Goal: Task Accomplishment & Management: Use online tool/utility

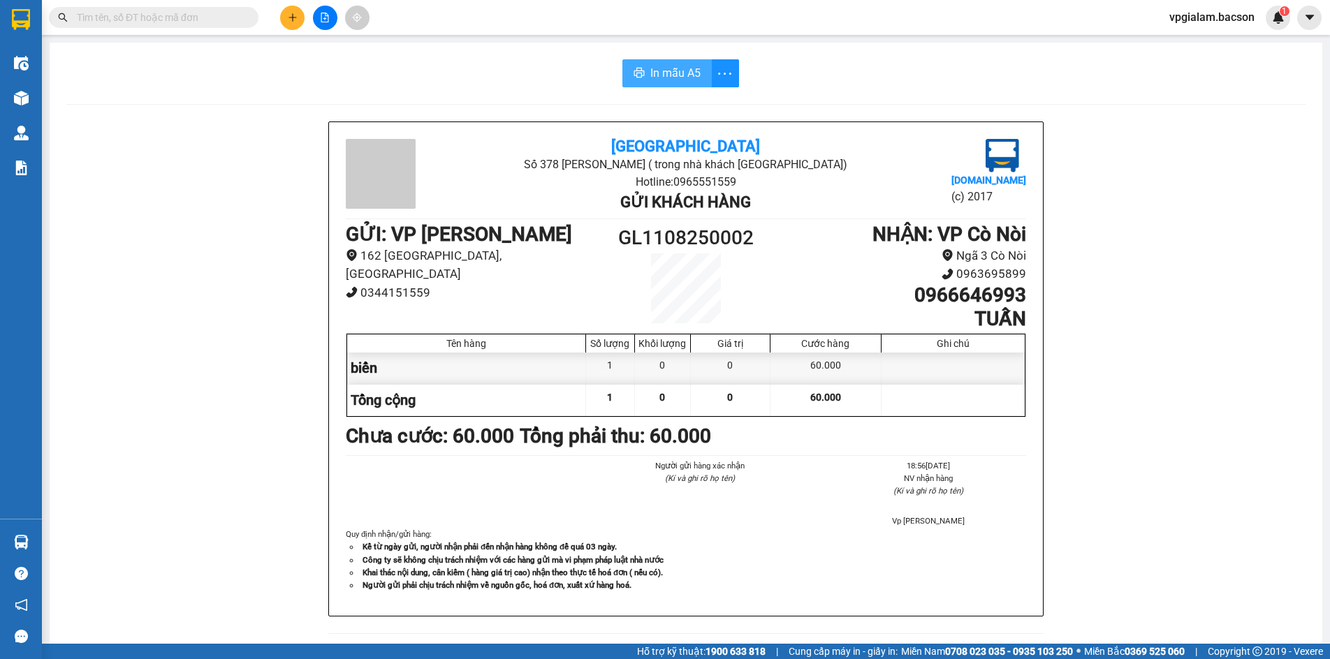
click at [698, 72] on button "In mẫu A5" at bounding box center [666, 73] width 89 height 28
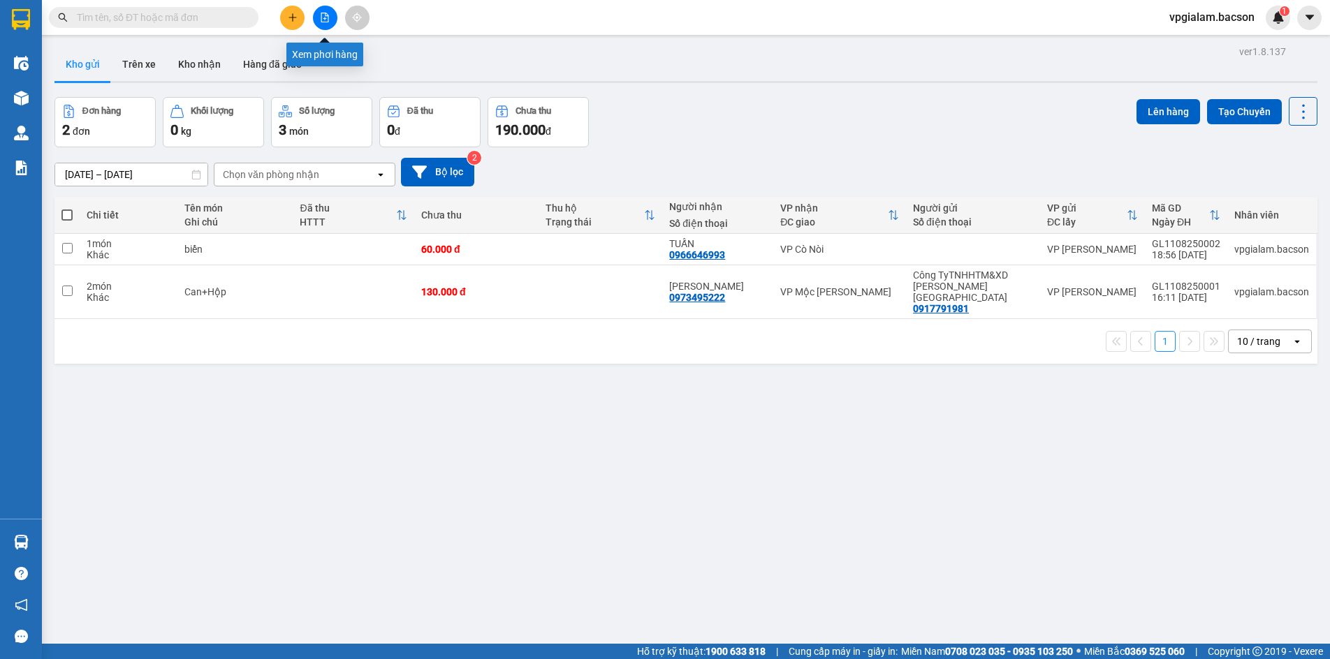
click at [326, 15] on icon "file-add" at bounding box center [325, 18] width 10 height 10
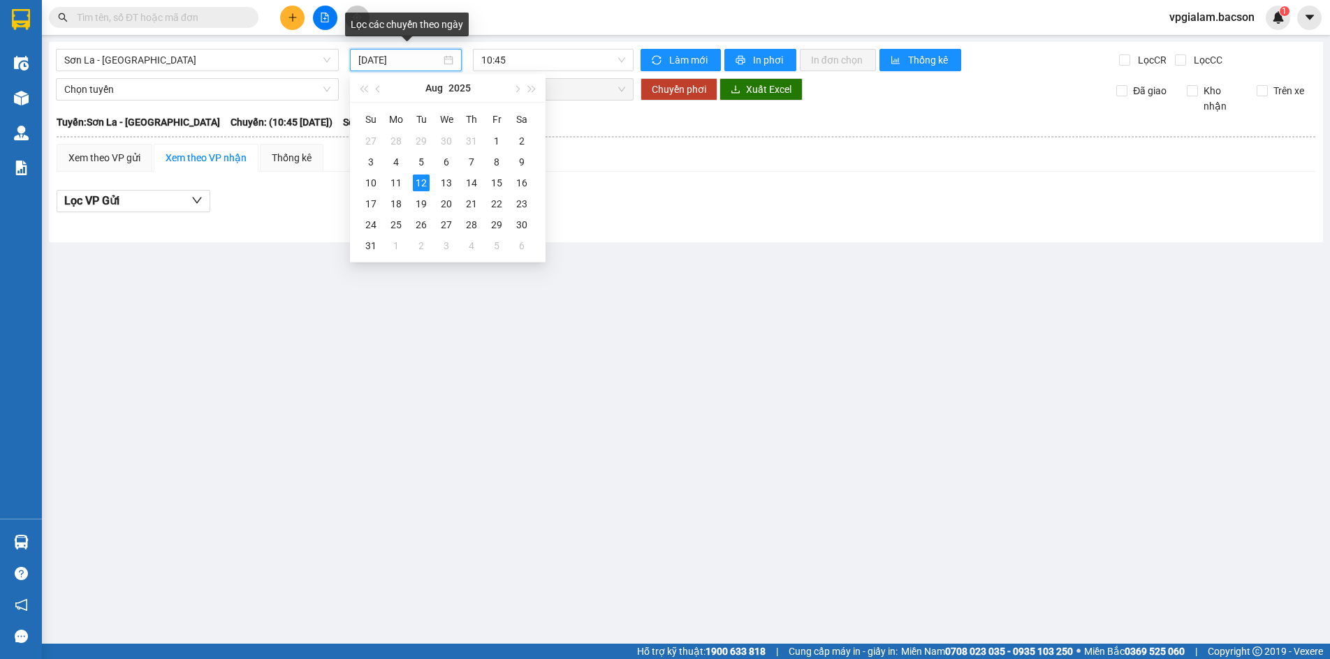
click at [375, 63] on input "12/08/2025" at bounding box center [399, 59] width 82 height 15
click at [395, 183] on div "11" at bounding box center [396, 183] width 17 height 17
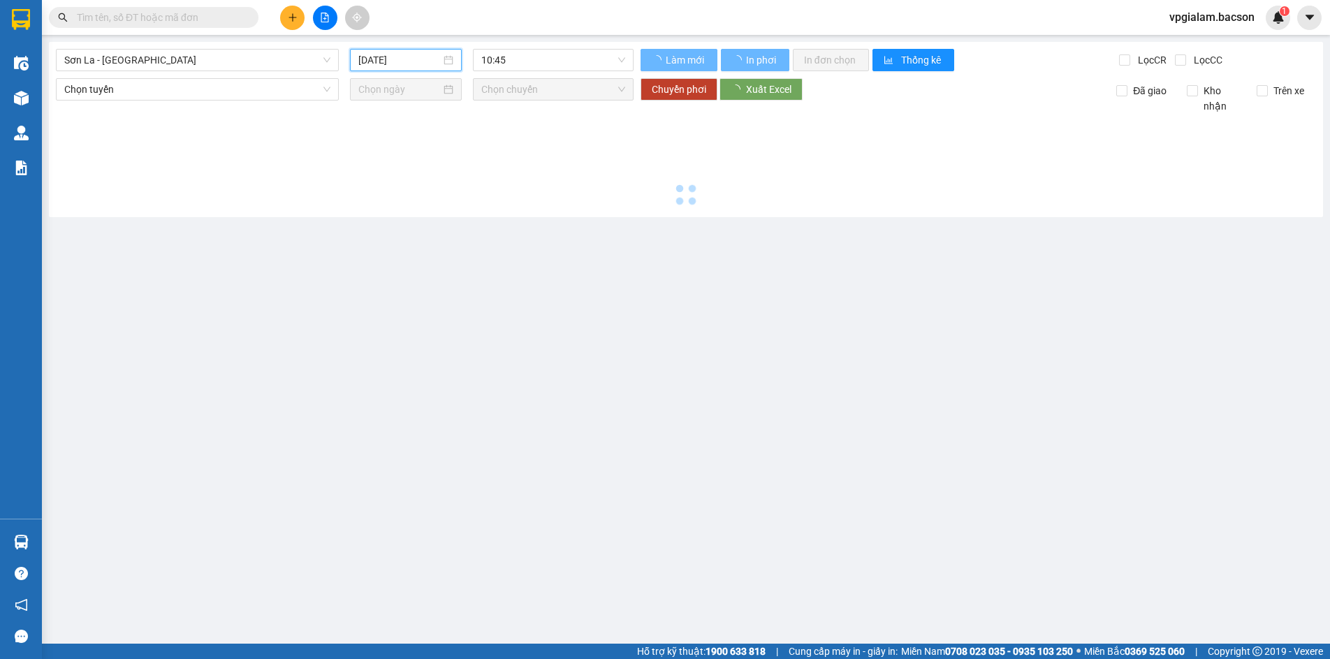
type input "11/08/2025"
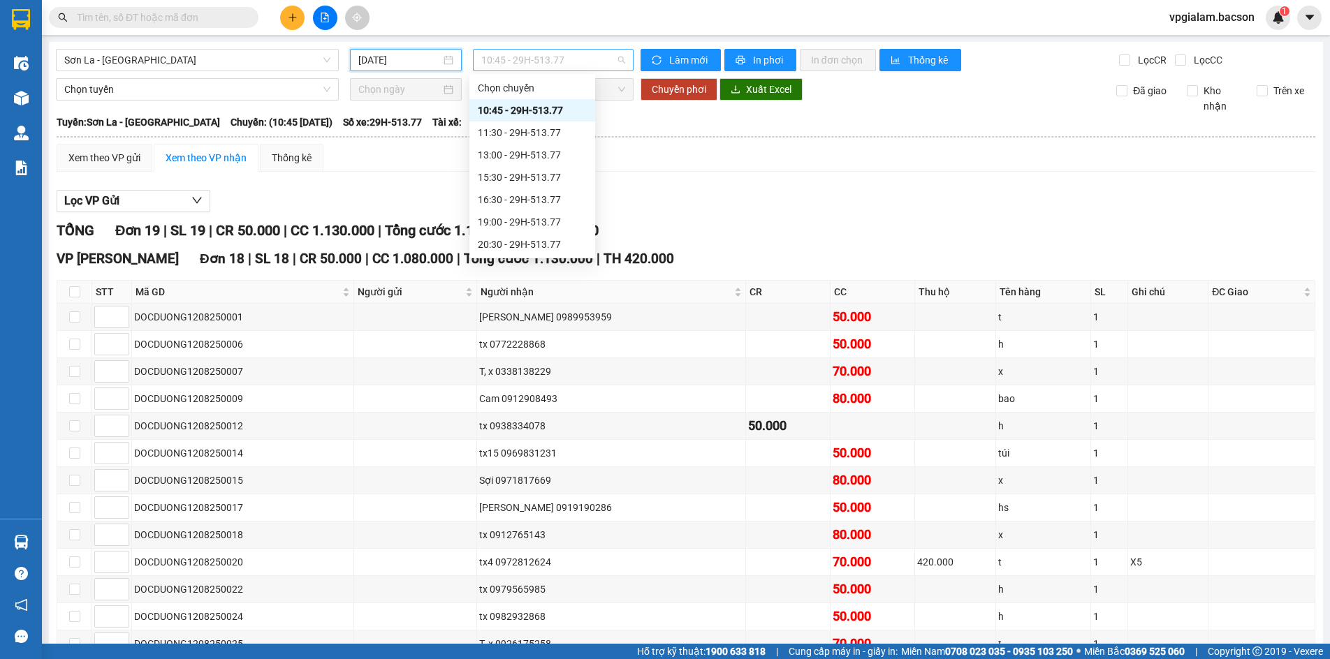
click at [520, 61] on span "10:45 - 29H-513.77" at bounding box center [553, 60] width 144 height 21
click at [539, 181] on div "15:30 - 29H-513.77" at bounding box center [532, 177] width 109 height 15
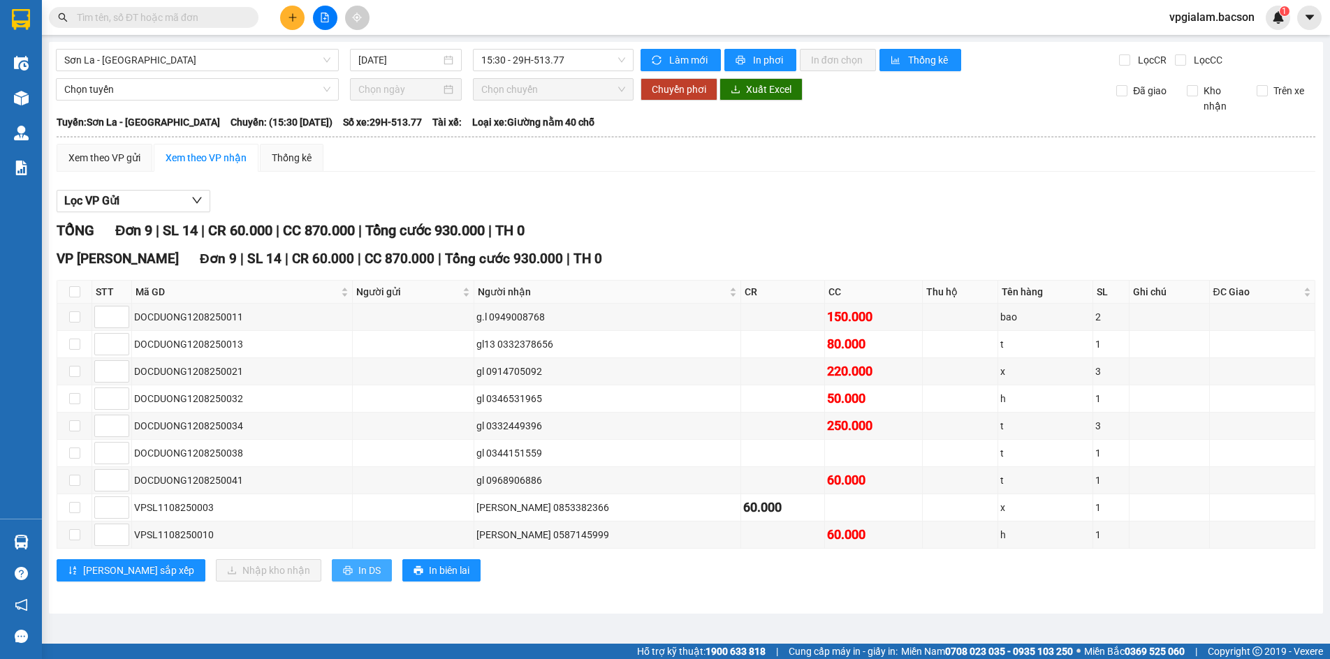
click at [358, 568] on span "In DS" at bounding box center [369, 570] width 22 height 15
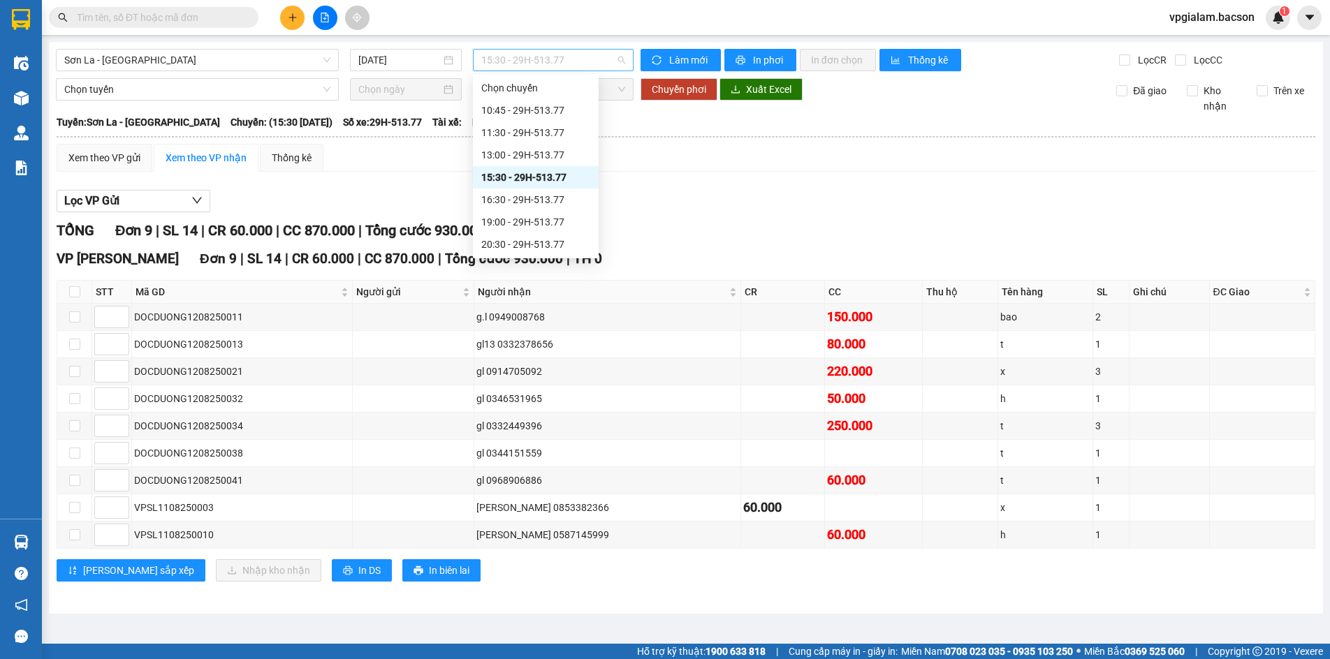
click at [508, 63] on span "15:30 - 29H-513.77" at bounding box center [553, 60] width 144 height 21
click at [534, 196] on div "21:30 - 29H-513.77" at bounding box center [535, 199] width 109 height 15
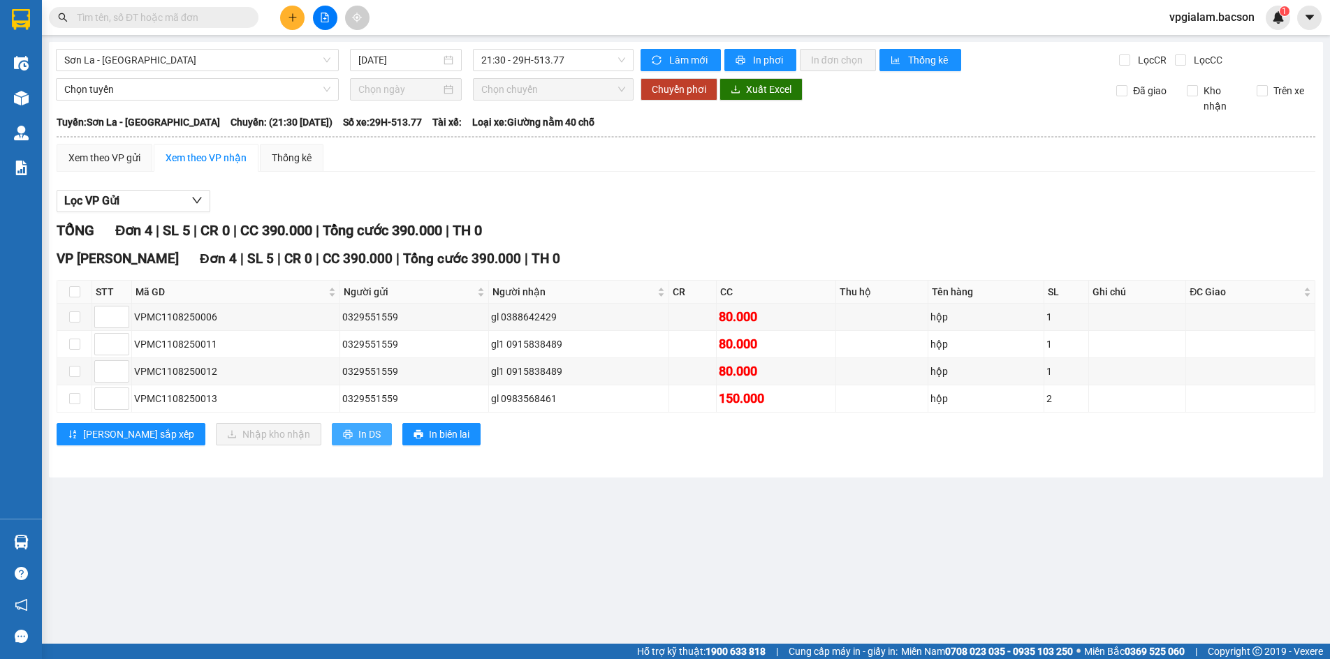
click at [358, 433] on span "In DS" at bounding box center [369, 434] width 22 height 15
click at [524, 58] on span "21:30 - 29H-513.77" at bounding box center [553, 60] width 144 height 21
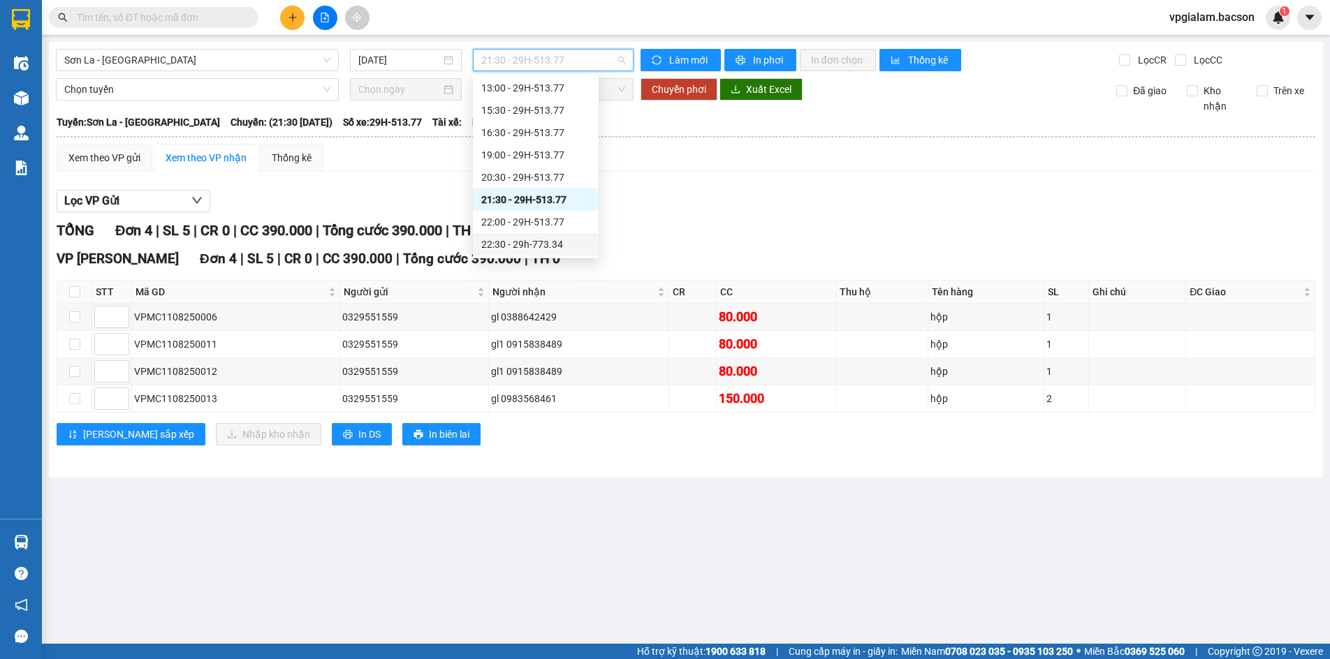
click at [543, 247] on div "22:30 - 29h-773.34" at bounding box center [535, 244] width 109 height 15
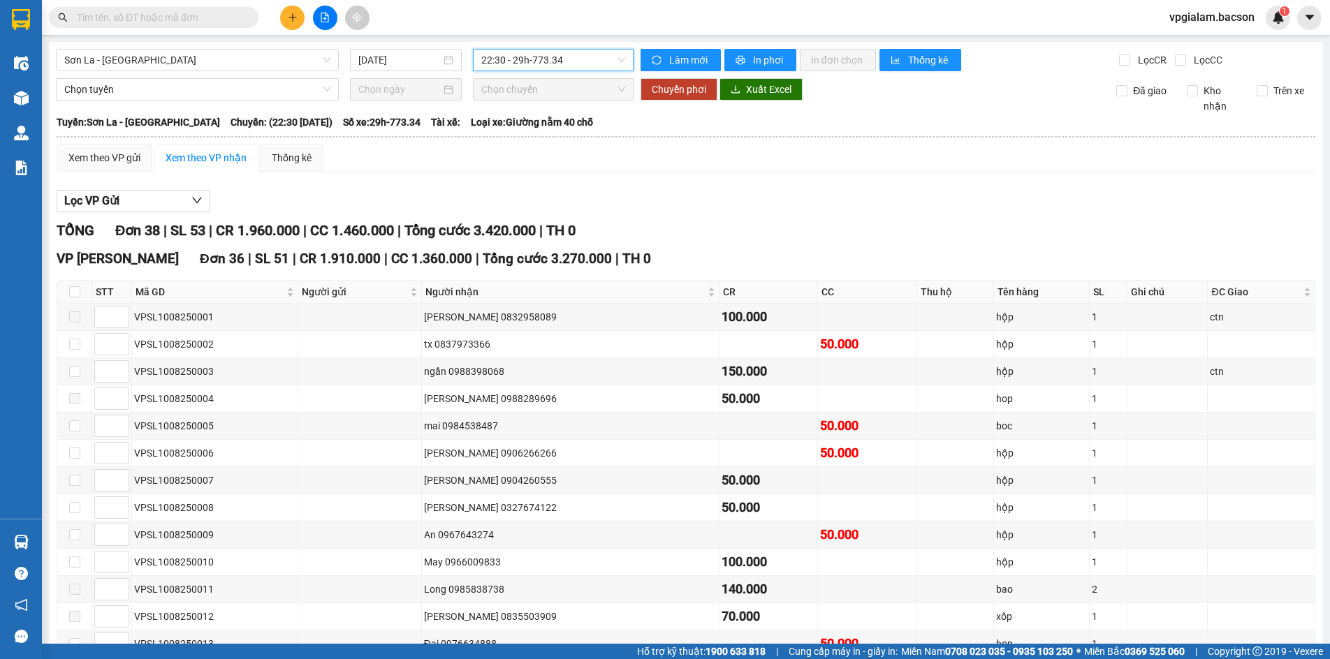
click at [547, 66] on span "22:30 - 29h-773.34" at bounding box center [553, 60] width 144 height 21
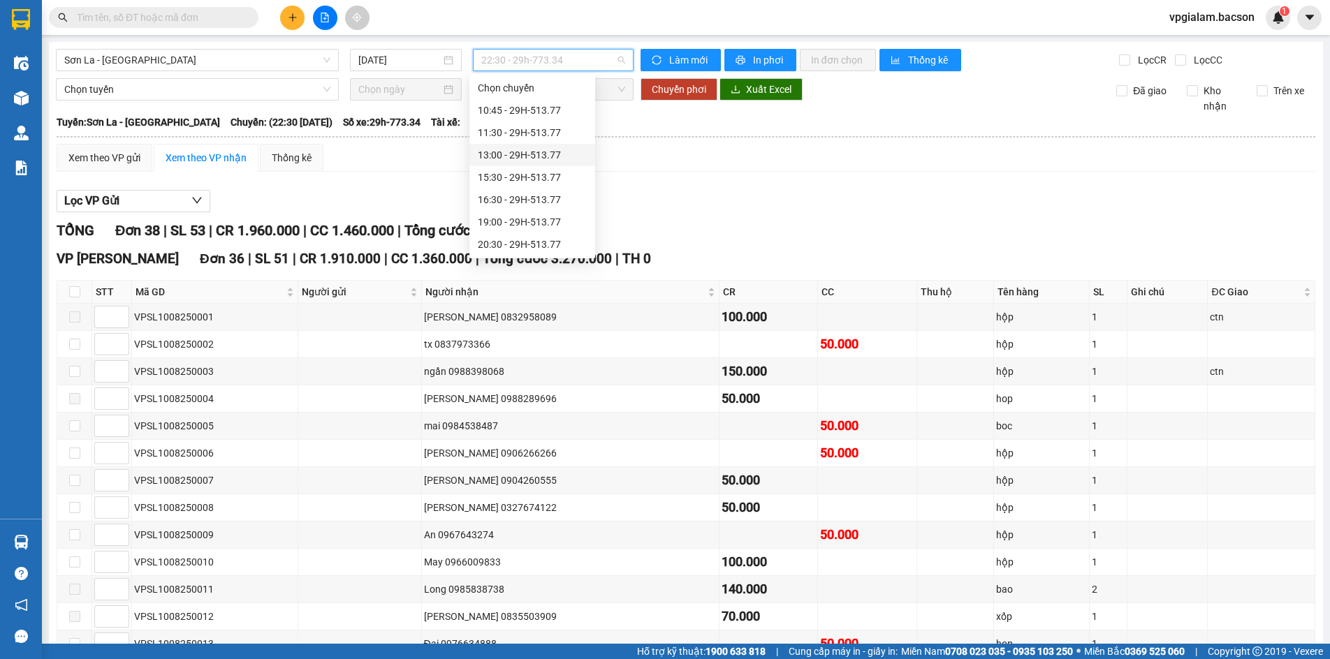
click at [552, 161] on div "13:00 - 29H-513.77" at bounding box center [532, 154] width 109 height 15
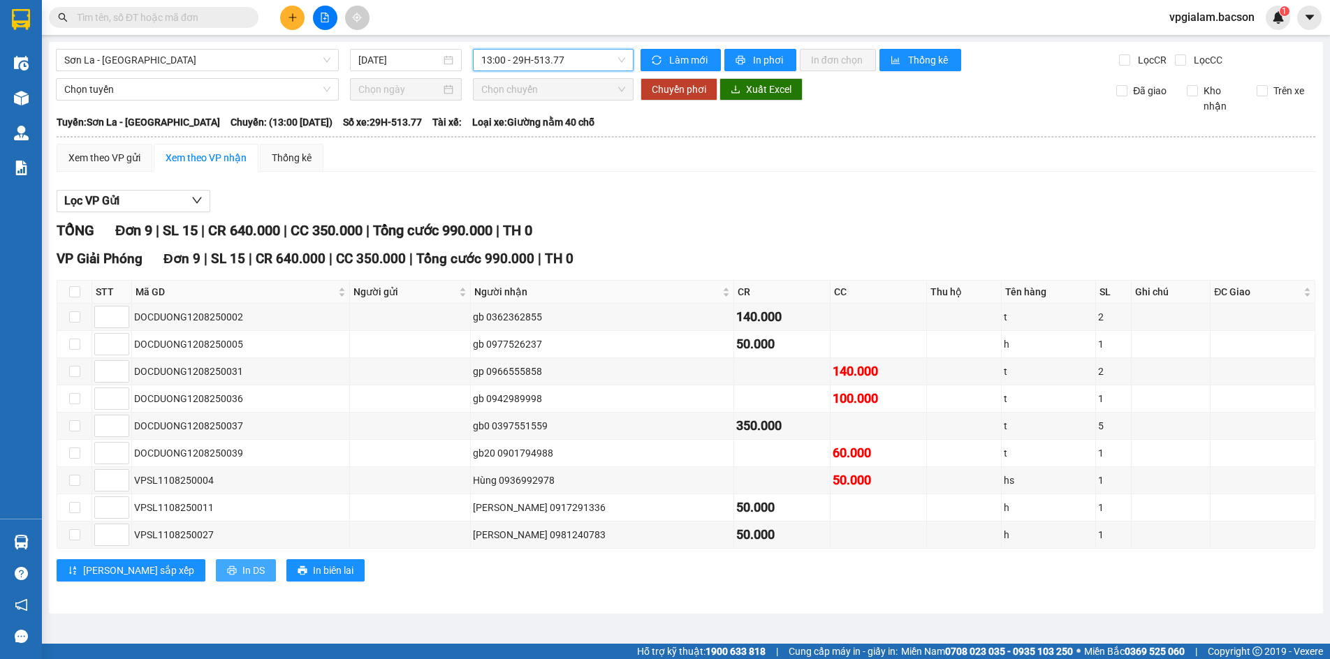
click at [216, 566] on button "In DS" at bounding box center [246, 570] width 60 height 22
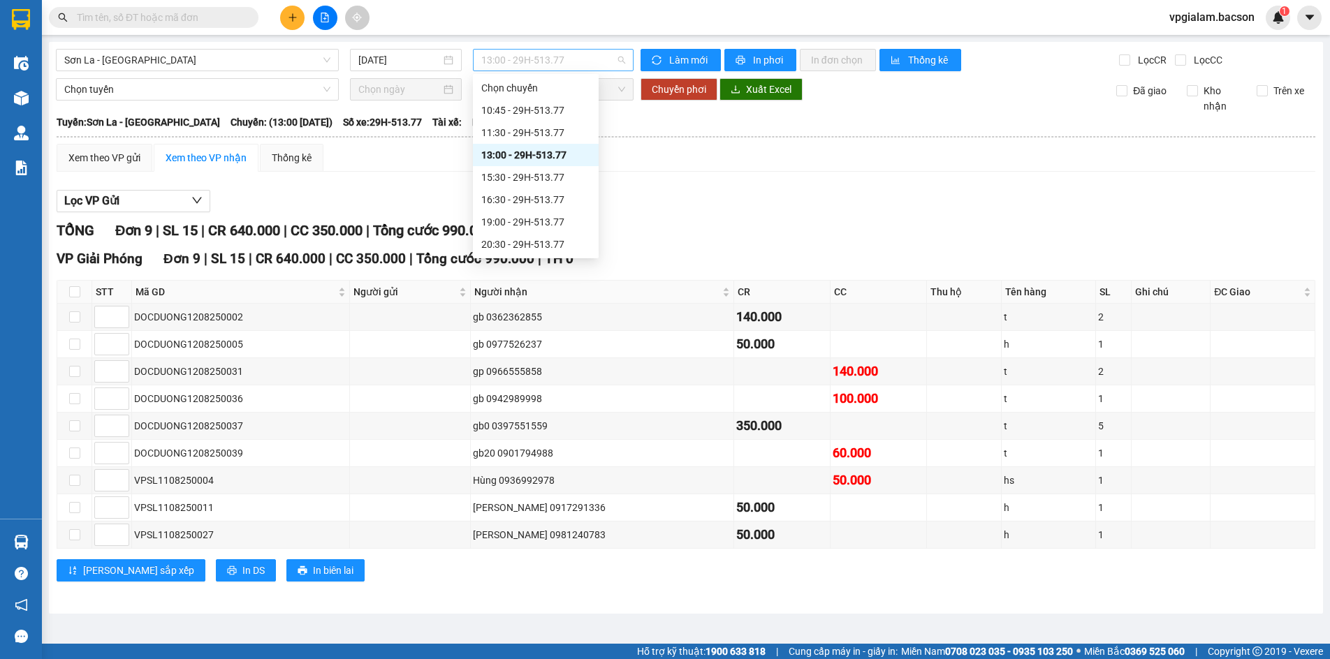
click at [564, 63] on span "13:00 - 29H-513.77" at bounding box center [553, 60] width 144 height 21
click at [544, 218] on div "19:00 - 29H-513.77" at bounding box center [535, 221] width 109 height 15
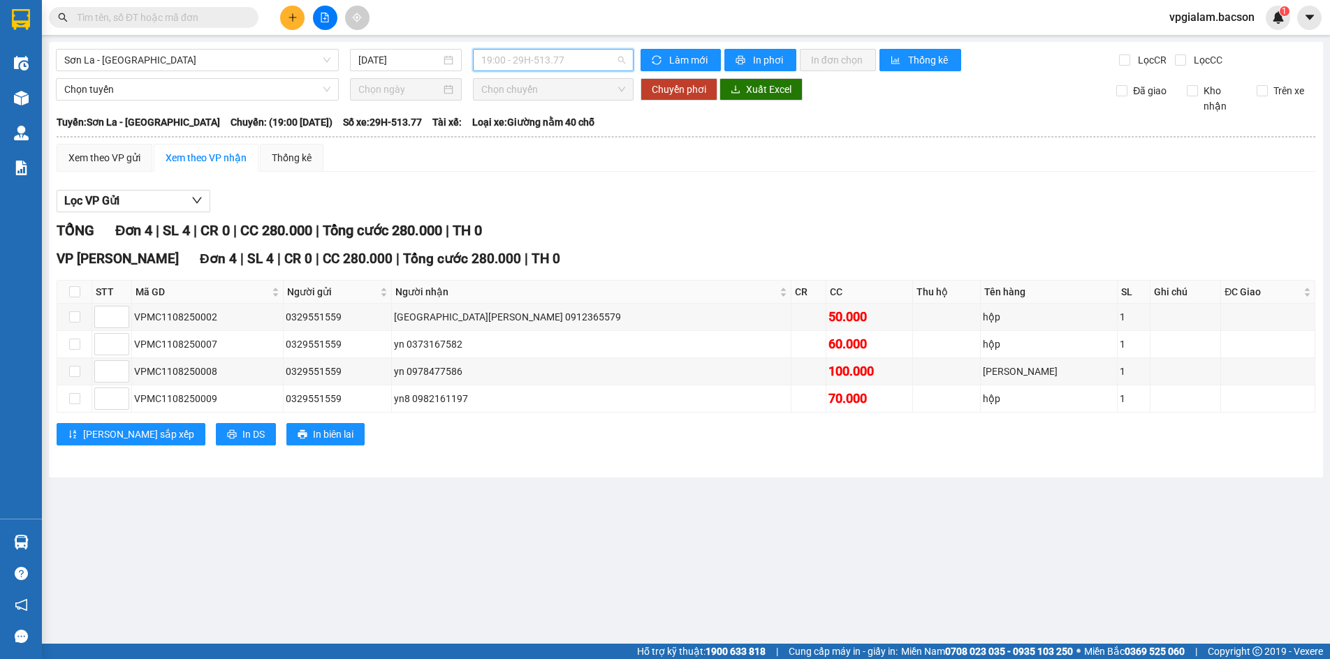
click at [567, 64] on span "19:00 - 29H-513.77" at bounding box center [553, 60] width 144 height 21
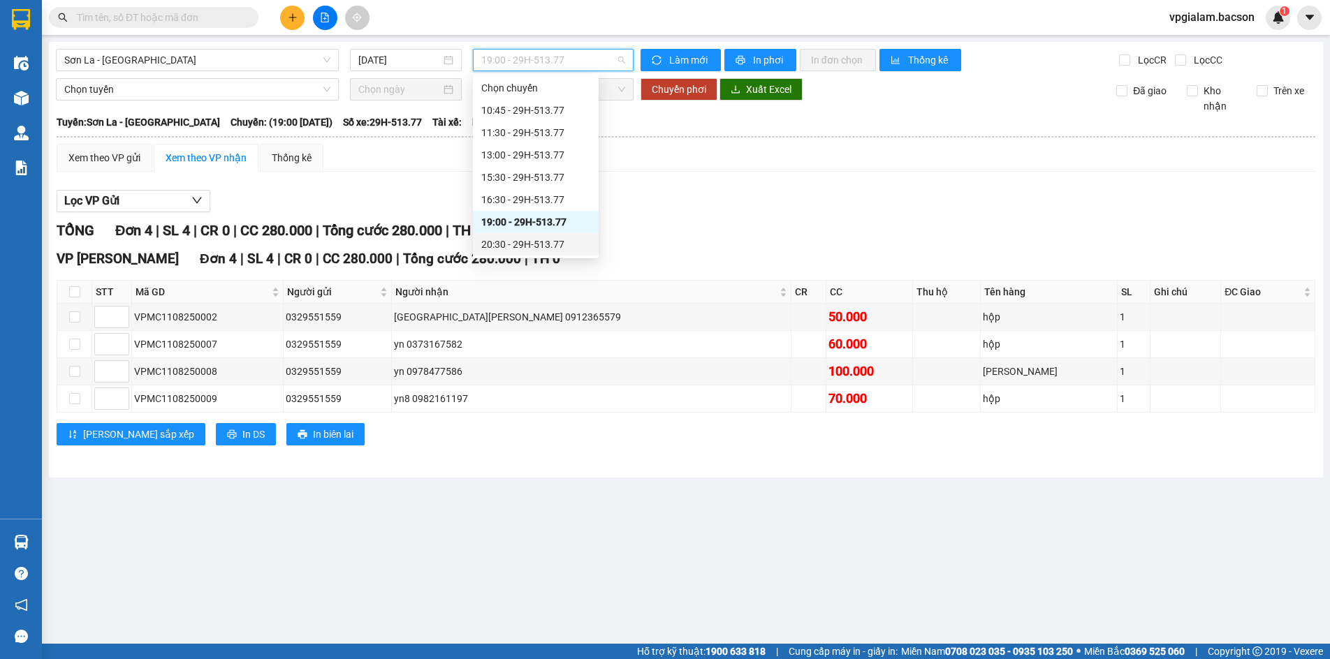
click at [543, 242] on div "20:30 - 29H-513.77" at bounding box center [535, 244] width 109 height 15
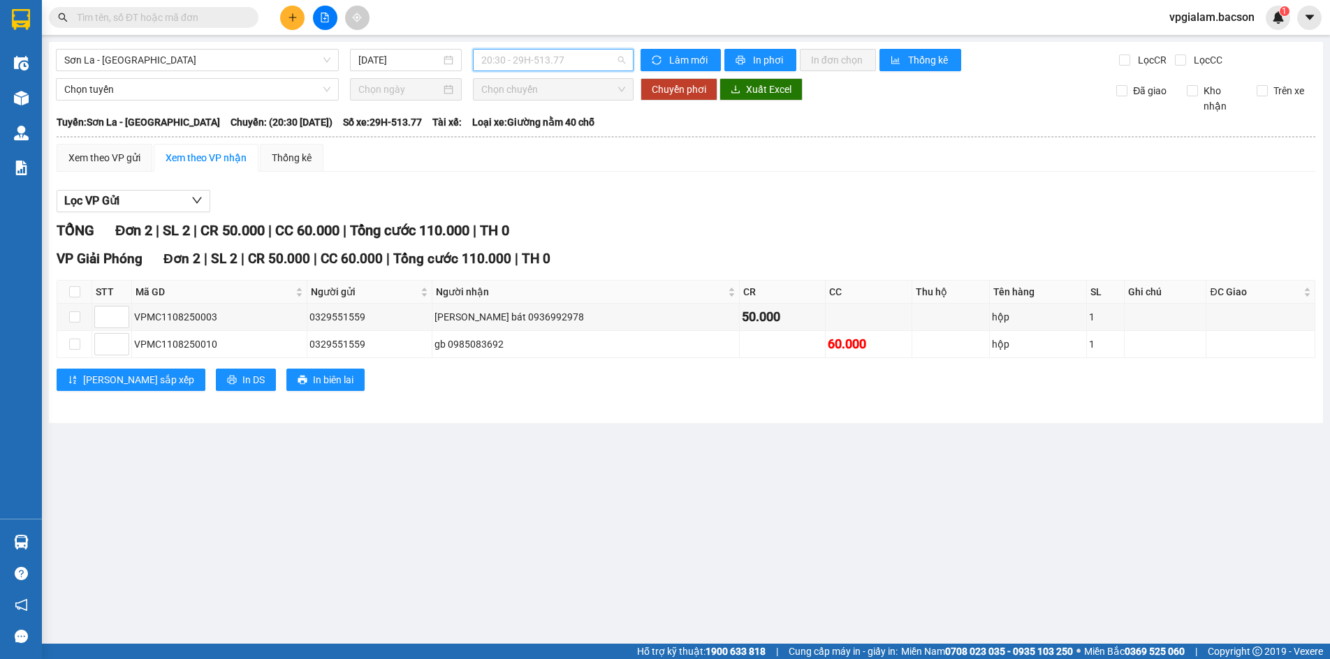
click at [536, 57] on span "20:30 - 29H-513.77" at bounding box center [553, 60] width 144 height 21
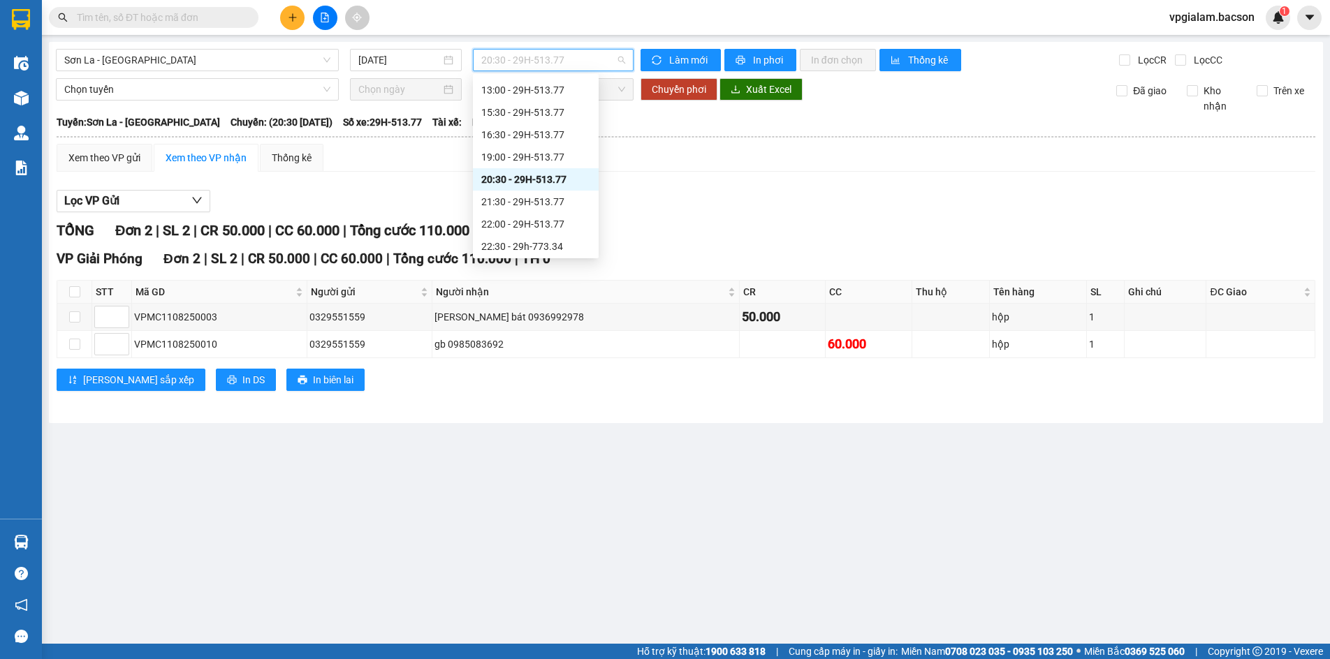
scroll to position [67, 0]
click at [551, 219] on div "22:00 - 29H-513.77" at bounding box center [535, 221] width 109 height 15
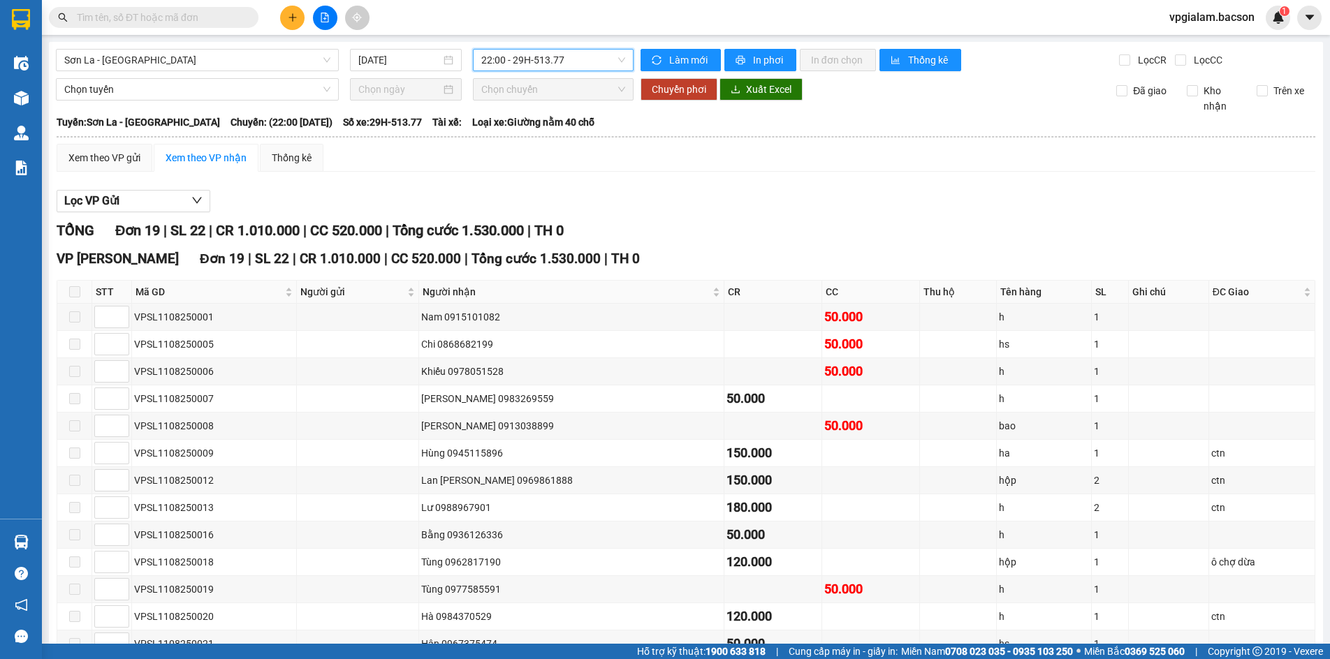
click at [561, 62] on span "22:00 - 29H-513.77" at bounding box center [553, 60] width 144 height 21
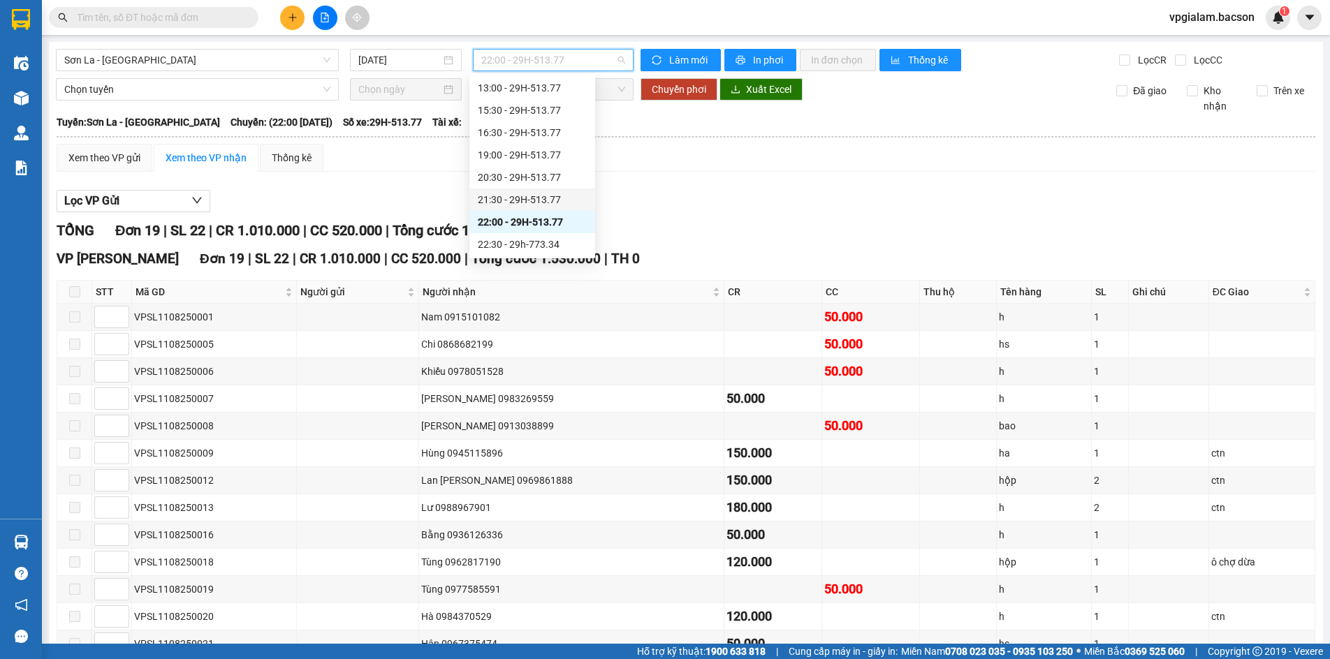
click at [543, 197] on div "21:30 - 29H-513.77" at bounding box center [532, 199] width 109 height 15
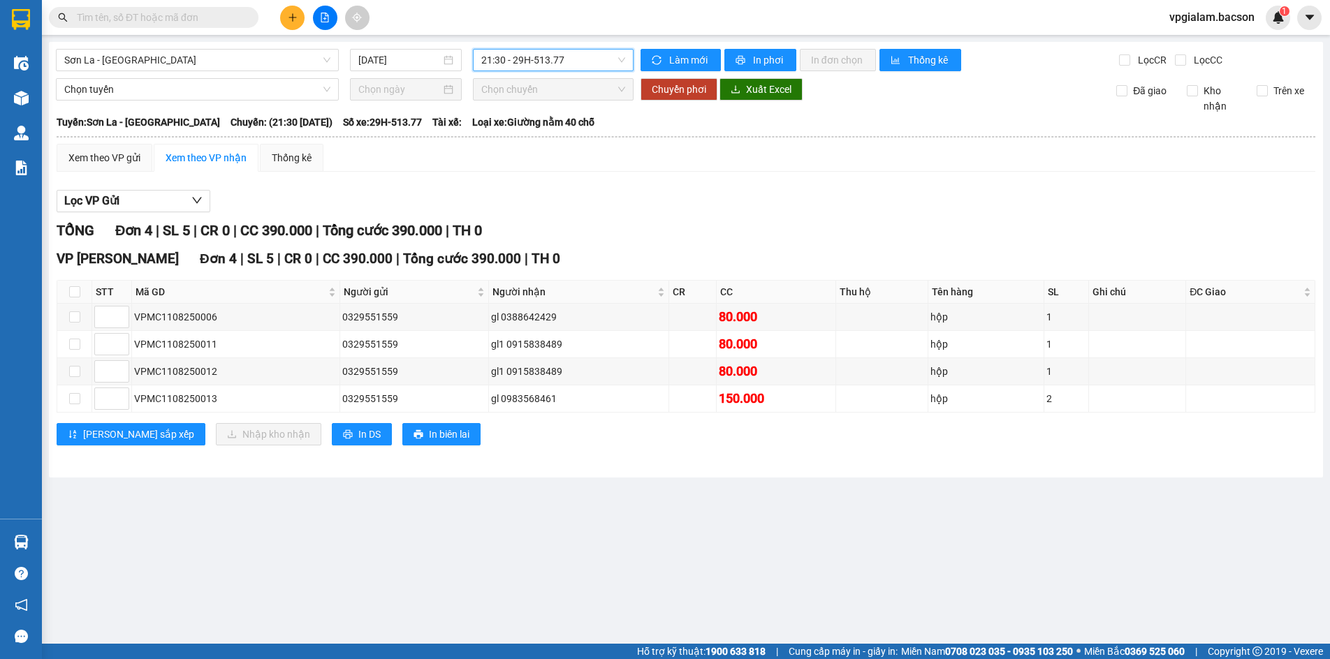
click at [572, 59] on span "21:30 - 29H-513.77" at bounding box center [553, 60] width 144 height 21
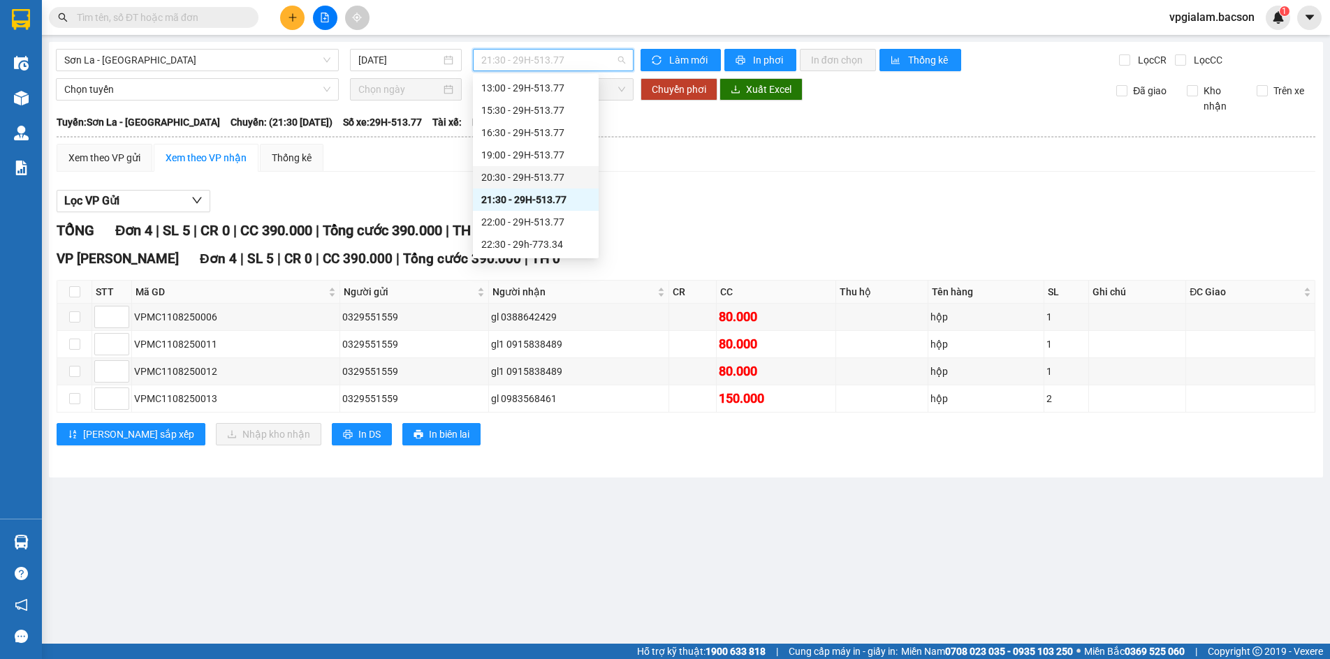
click at [546, 172] on div "20:30 - 29H-513.77" at bounding box center [535, 177] width 109 height 15
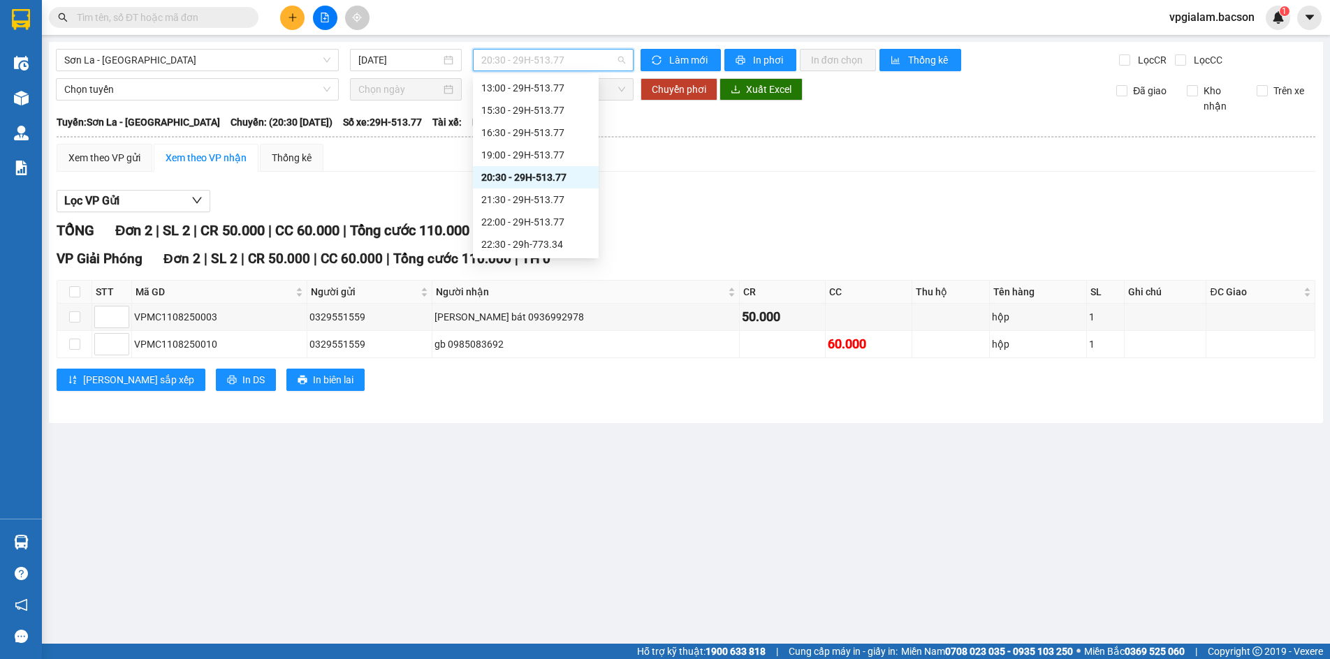
click at [569, 54] on span "20:30 - 29H-513.77" at bounding box center [553, 60] width 144 height 21
click at [540, 159] on div "19:00 - 29H-513.77" at bounding box center [535, 154] width 109 height 15
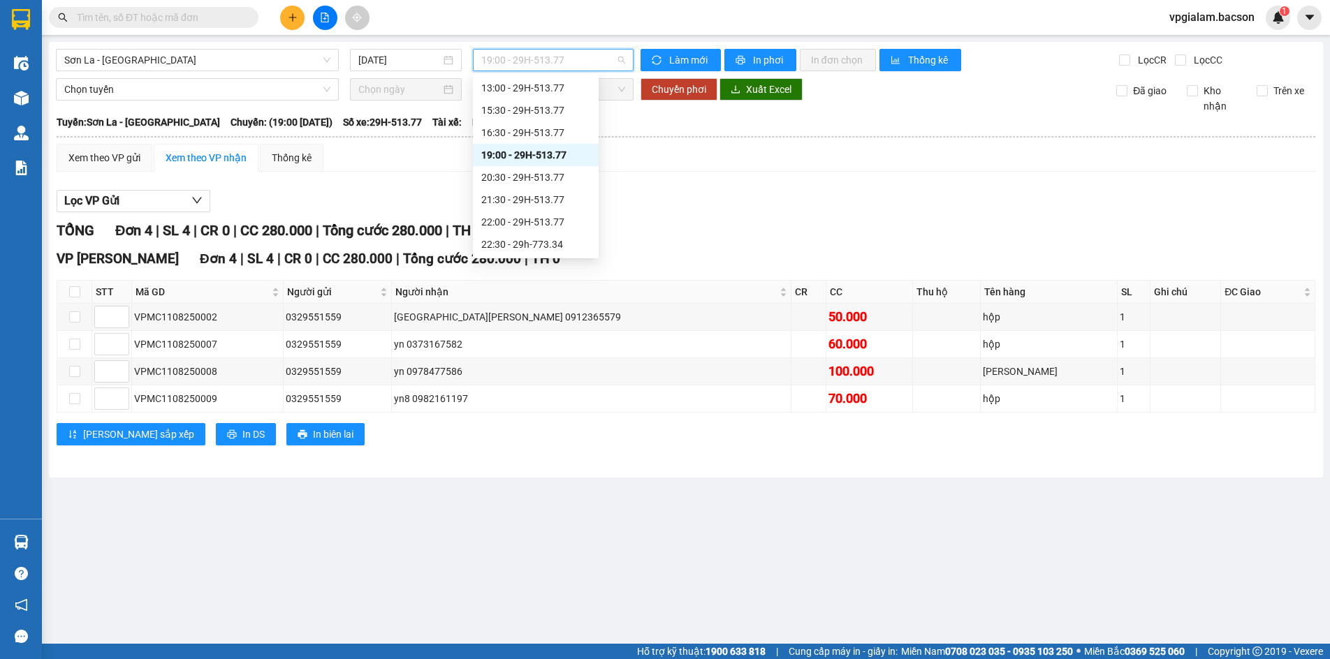
click at [561, 64] on span "19:00 - 29H-513.77" at bounding box center [553, 60] width 144 height 21
click at [548, 132] on div "16:30 - 29H-513.77" at bounding box center [535, 132] width 109 height 15
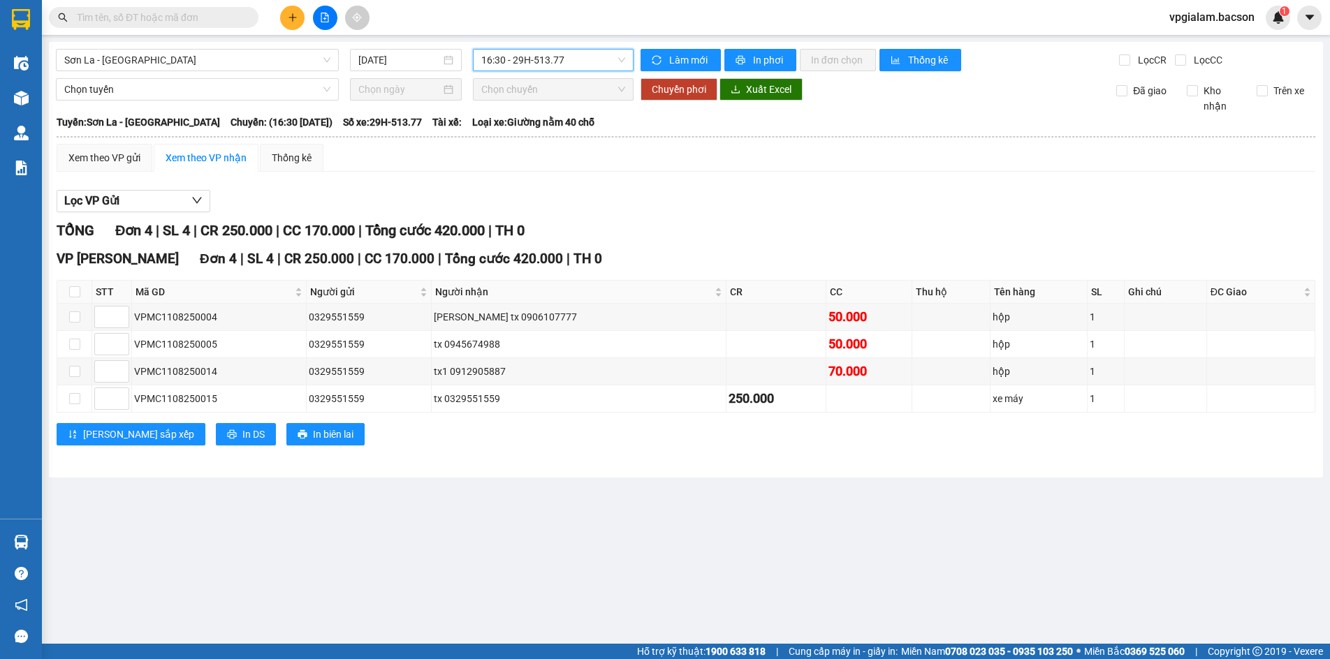
click at [559, 65] on span "16:30 - 29H-513.77" at bounding box center [553, 60] width 144 height 21
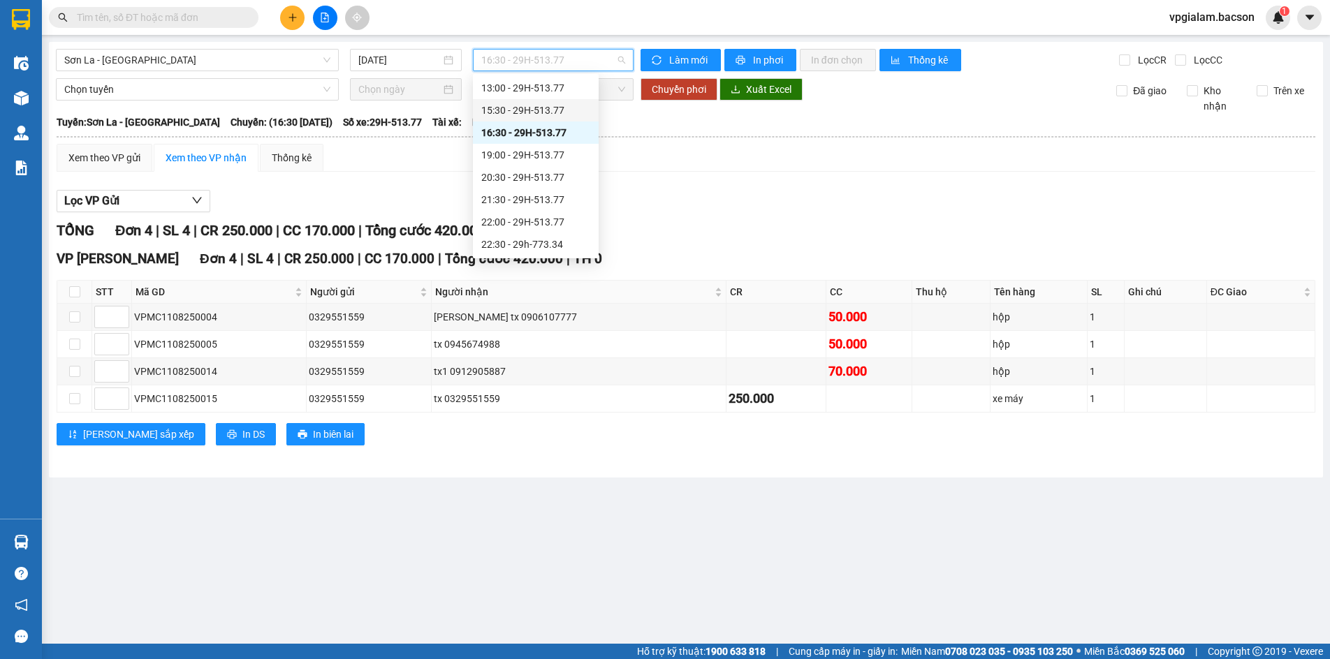
click at [551, 114] on div "15:30 - 29H-513.77" at bounding box center [535, 110] width 109 height 15
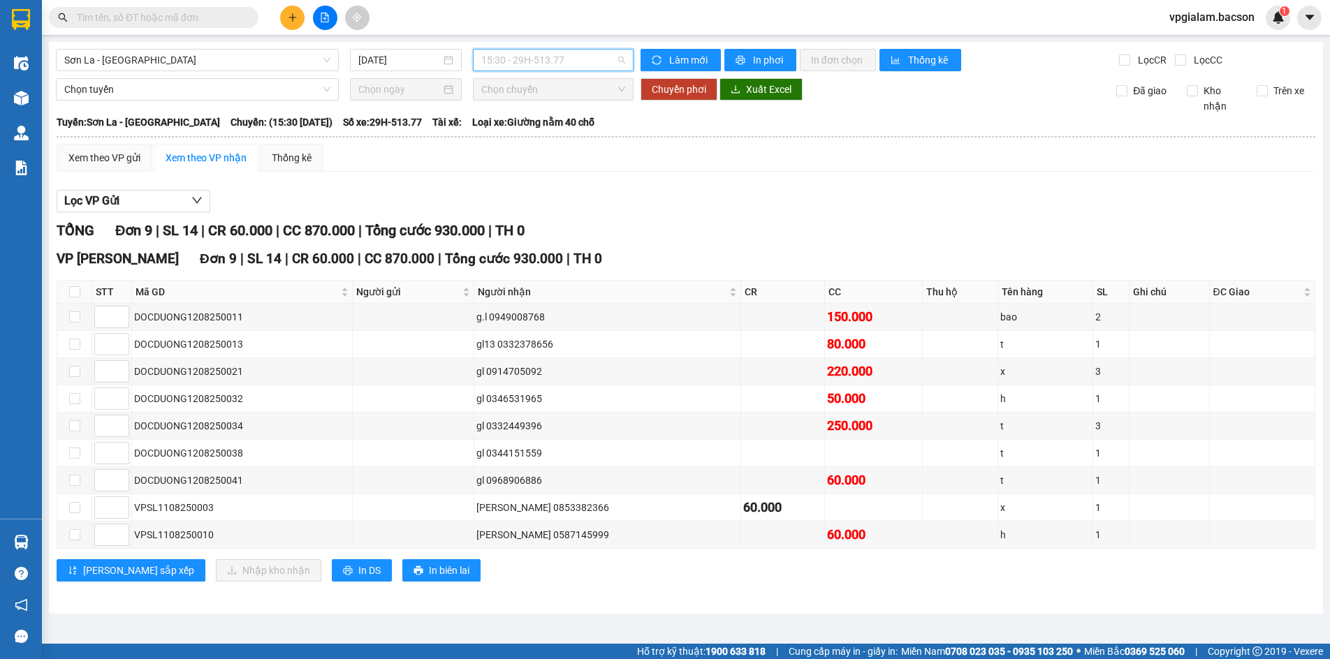
click at [562, 59] on span "15:30 - 29H-513.77" at bounding box center [553, 60] width 144 height 21
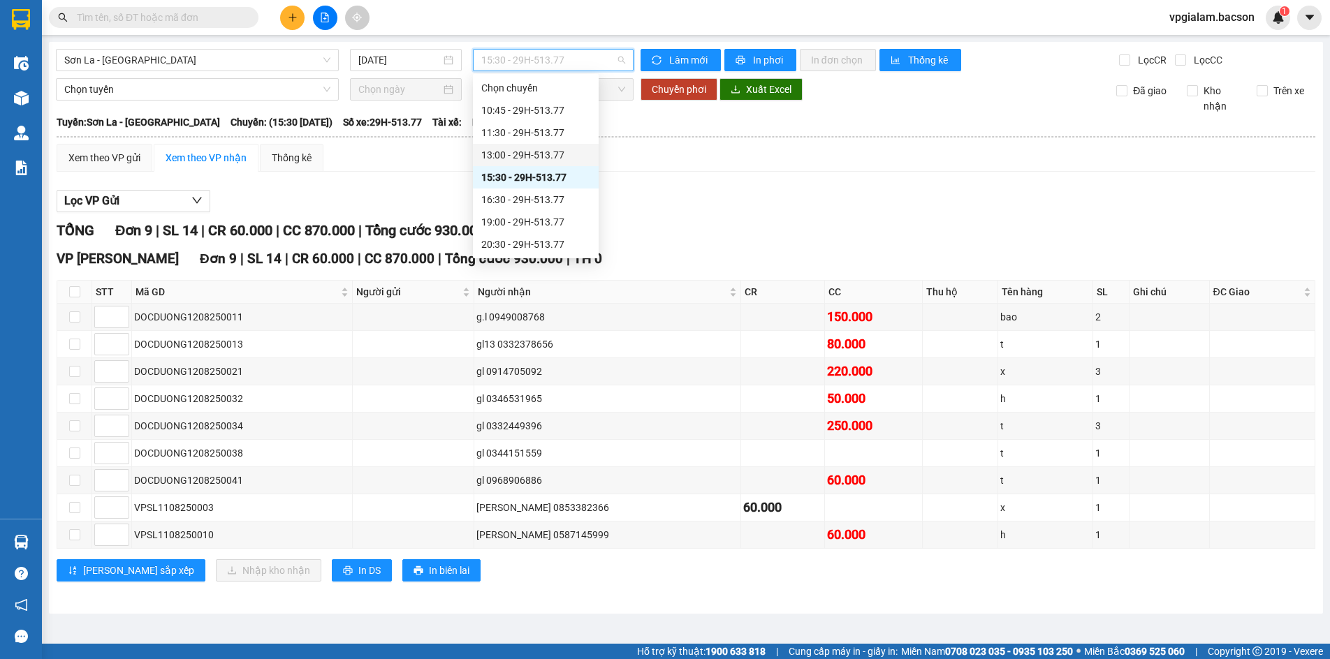
scroll to position [67, 0]
click at [540, 249] on div "22:30 - 29h-773.34" at bounding box center [535, 244] width 109 height 15
